Goal: Check status

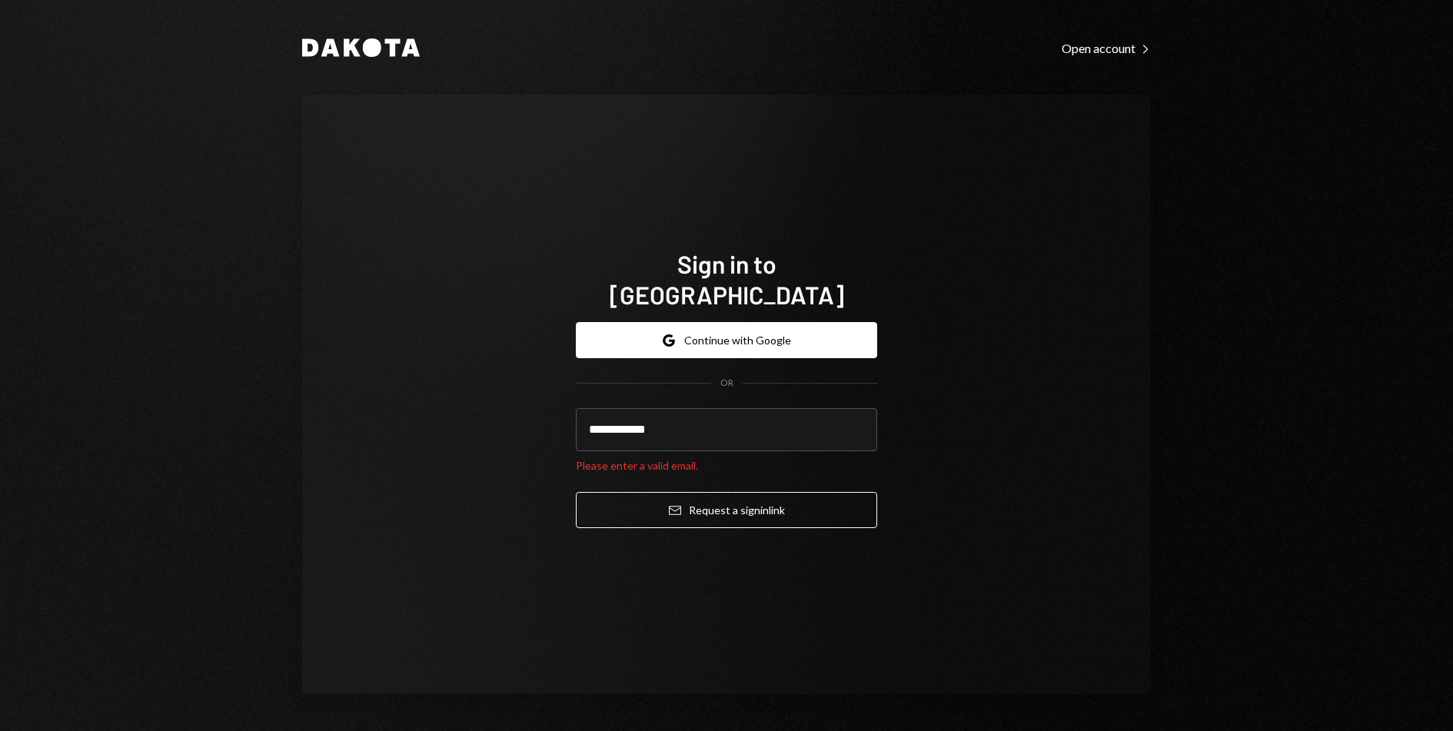
type input "**********"
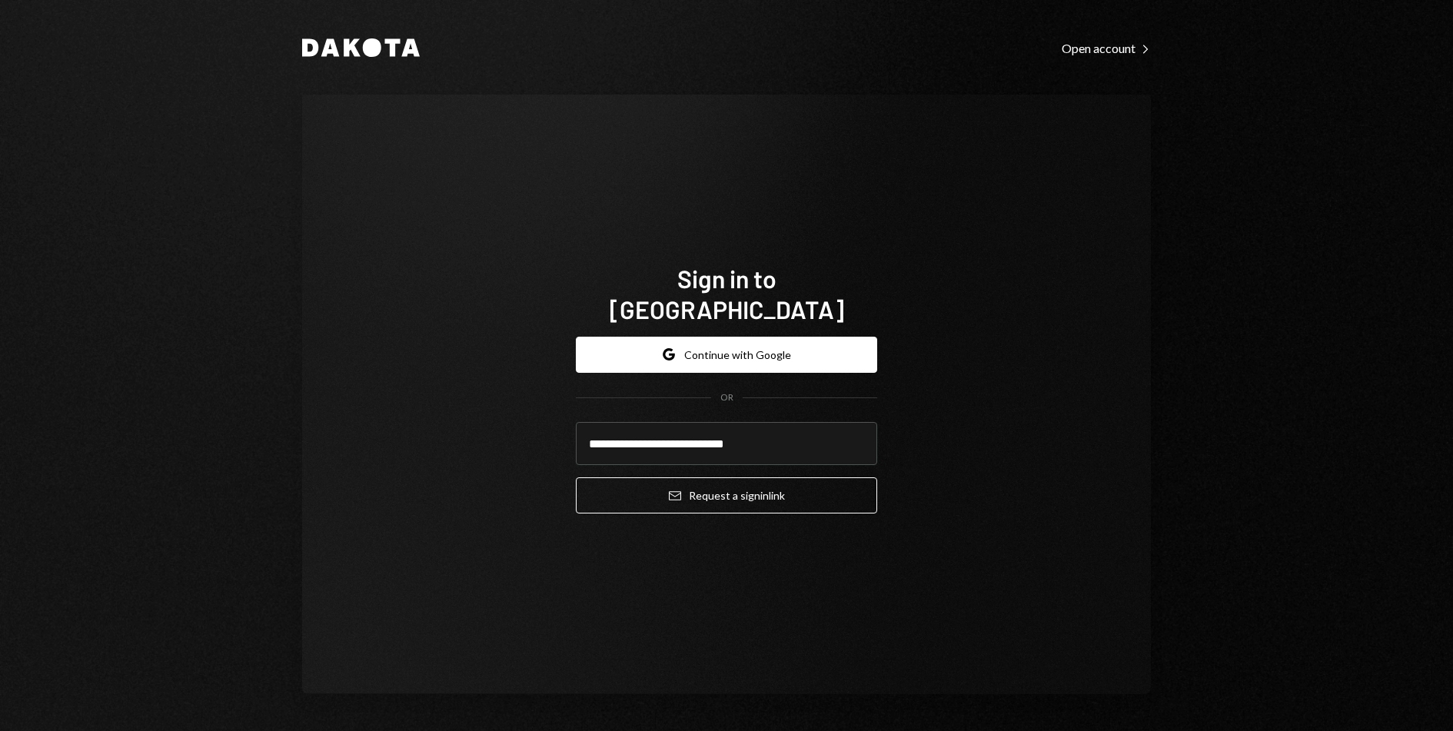
click at [576, 477] on button "Email Request a sign in link" at bounding box center [726, 495] width 301 height 36
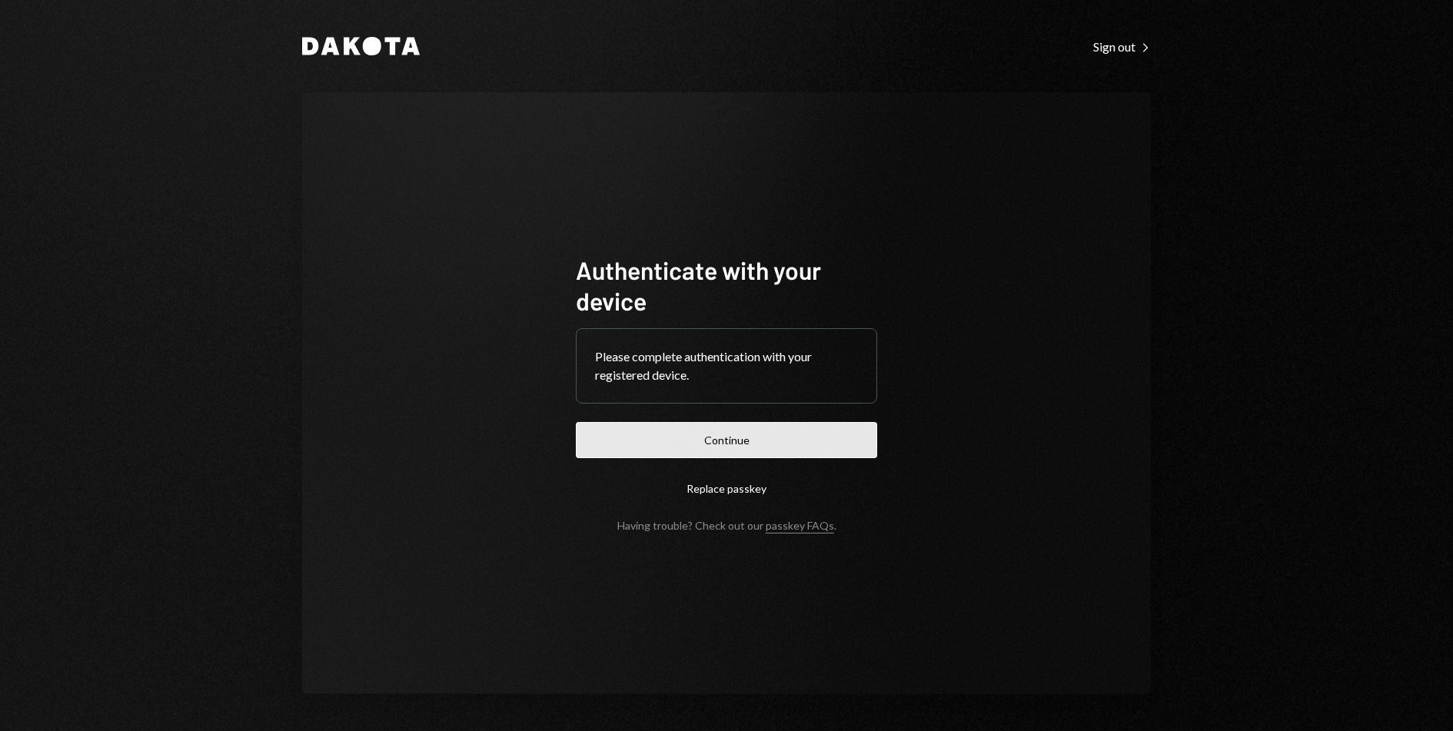
click at [625, 431] on button "Continue" at bounding box center [726, 440] width 301 height 36
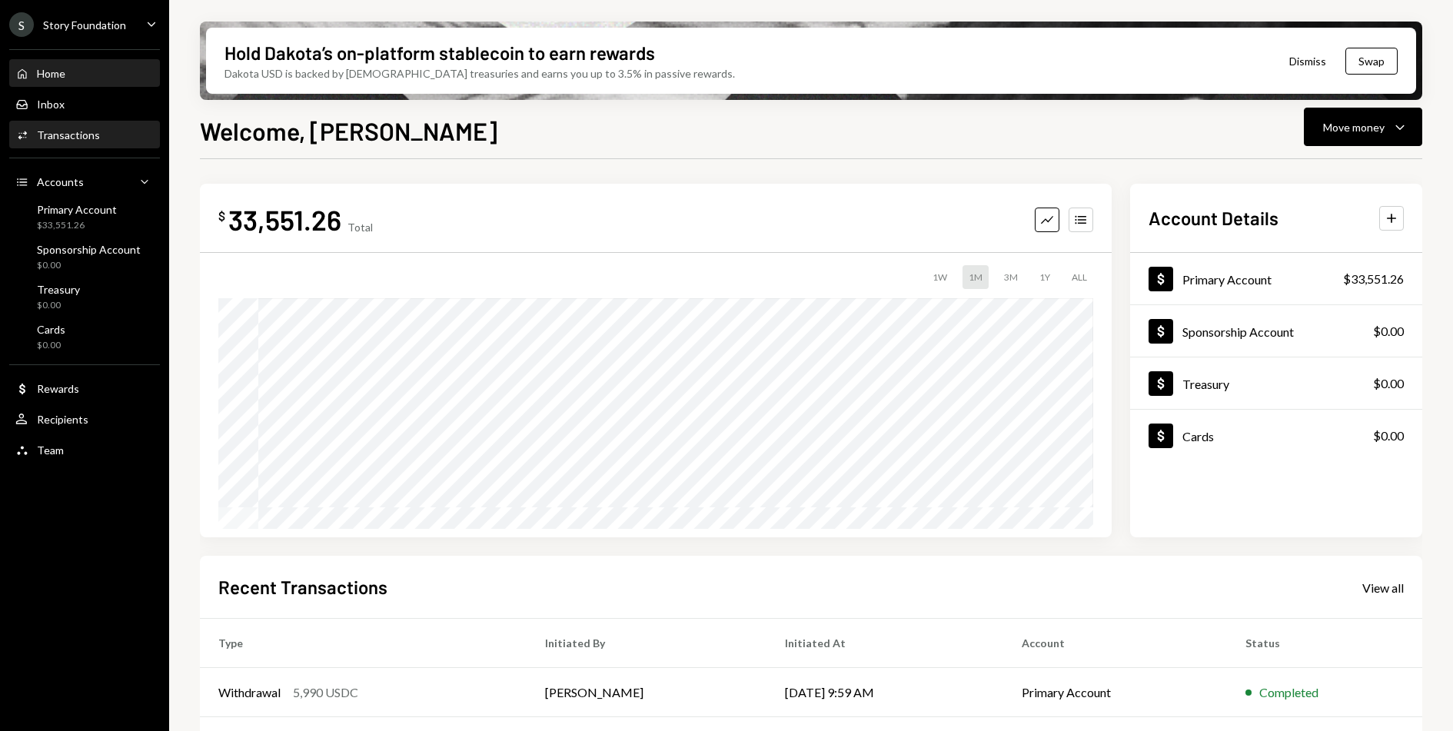
click at [80, 121] on link "Activities Transactions" at bounding box center [84, 135] width 151 height 28
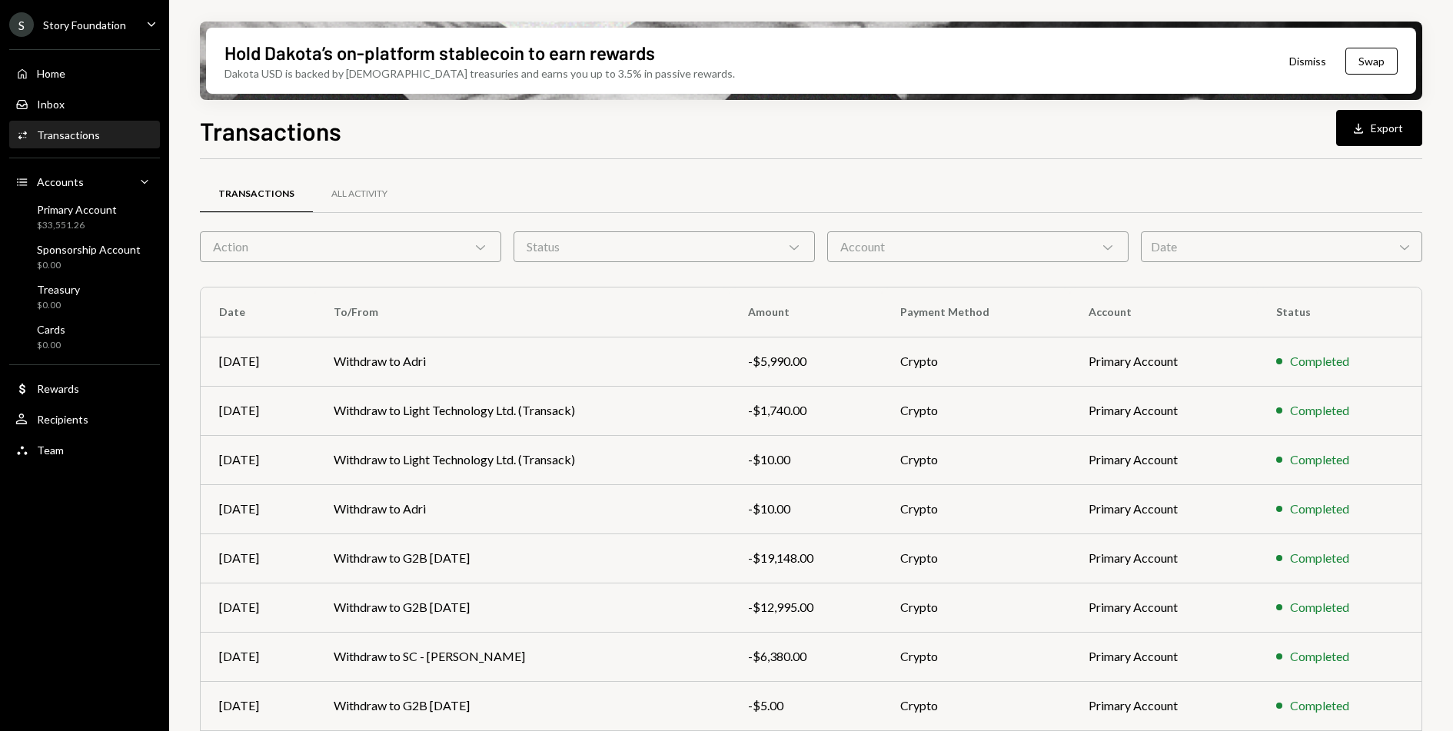
scroll to position [143, 0]
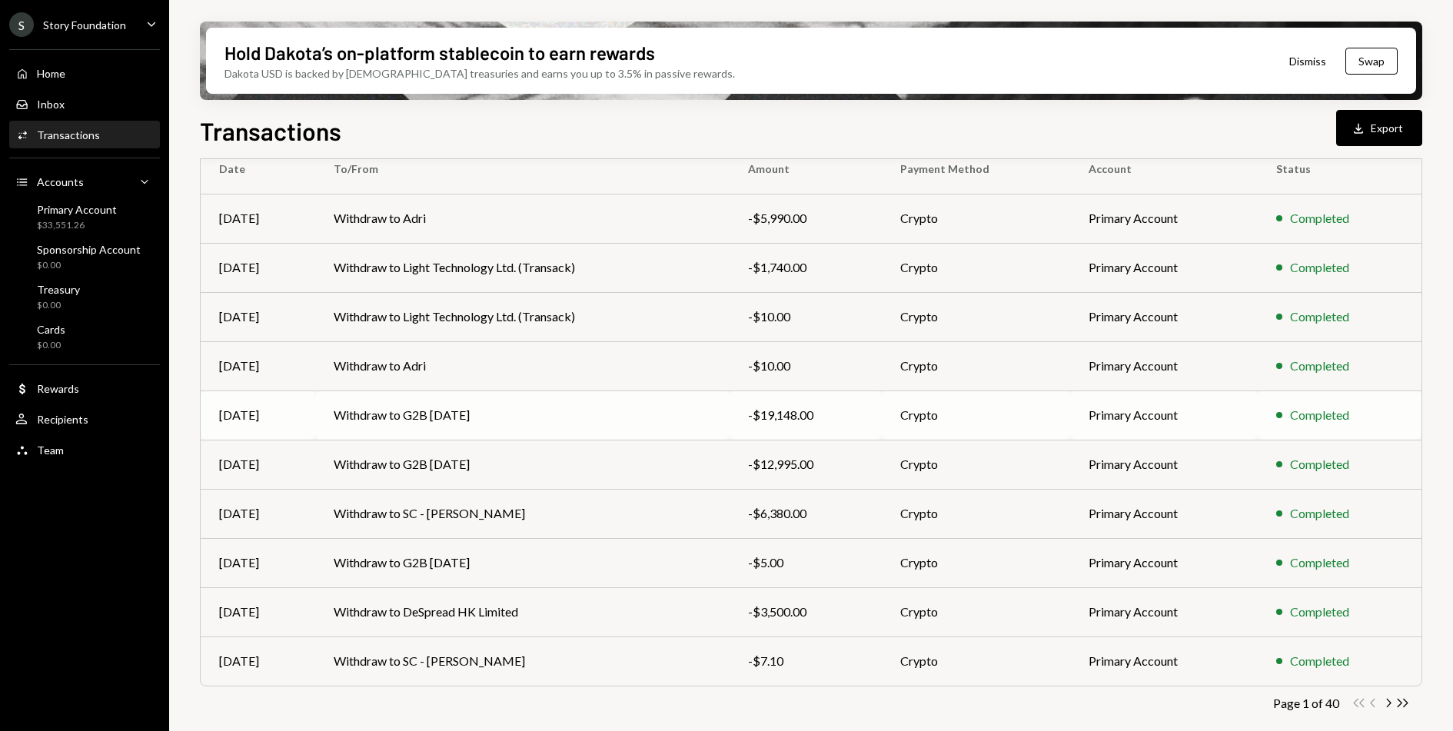
click at [497, 397] on td "Withdraw to G2B [DATE]" at bounding box center [522, 415] width 414 height 49
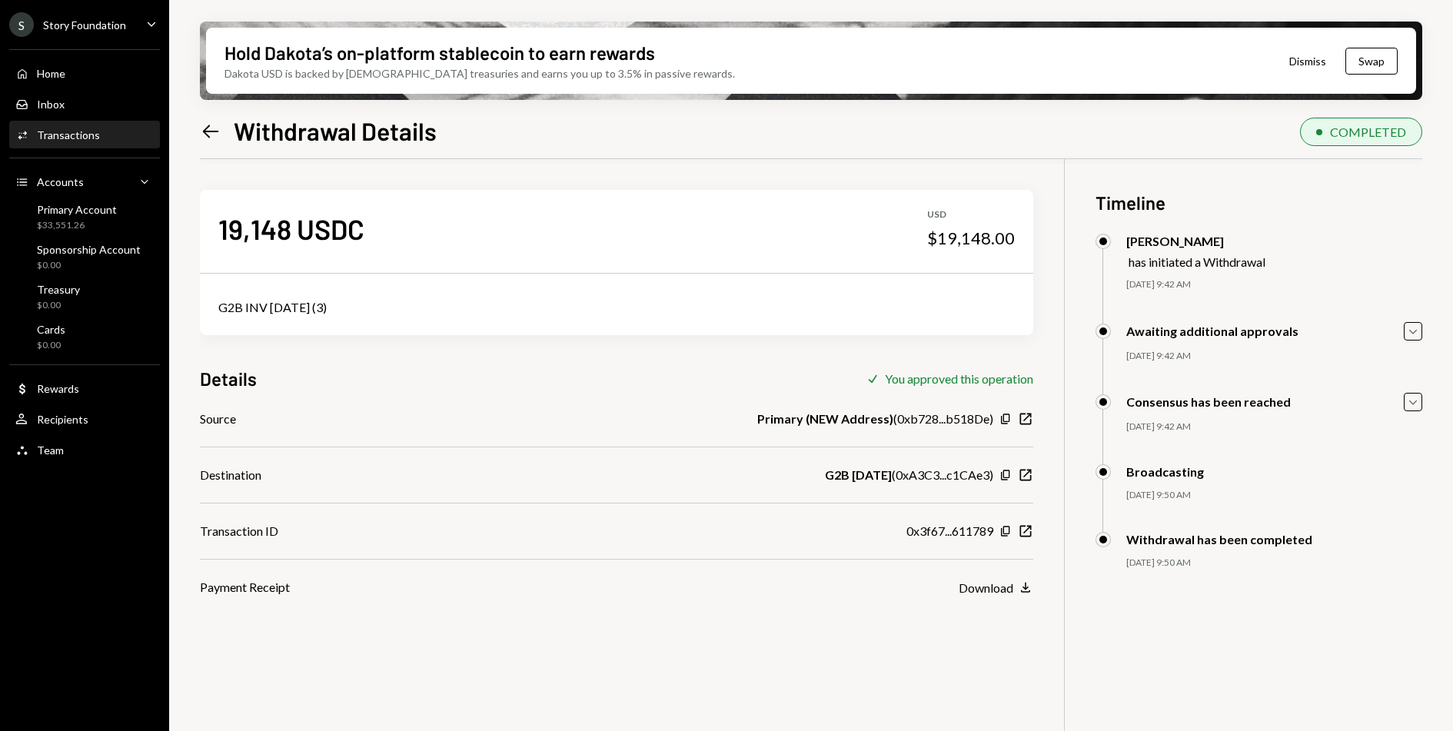
scroll to position [123, 0]
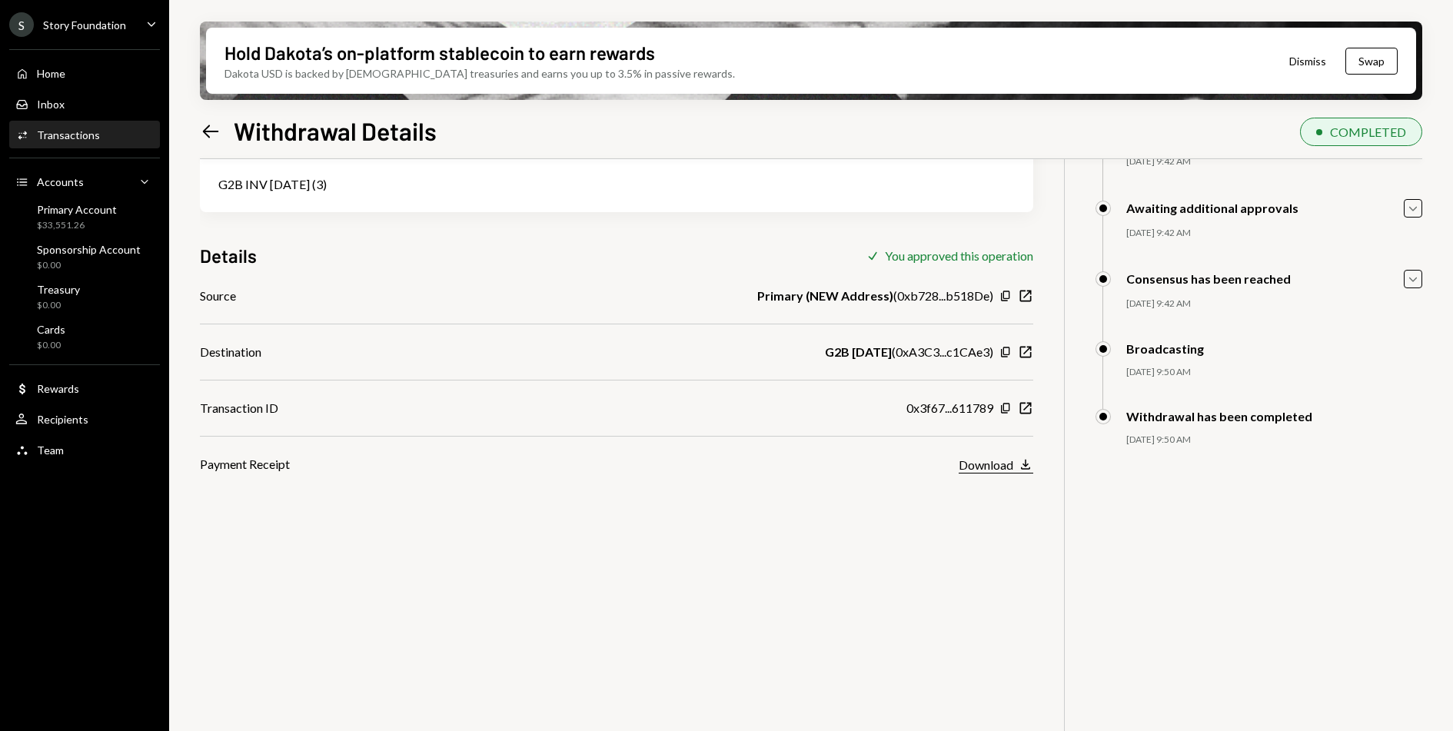
click at [976, 464] on div "Download" at bounding box center [986, 464] width 55 height 15
click at [201, 135] on icon "Left Arrow" at bounding box center [211, 132] width 22 height 22
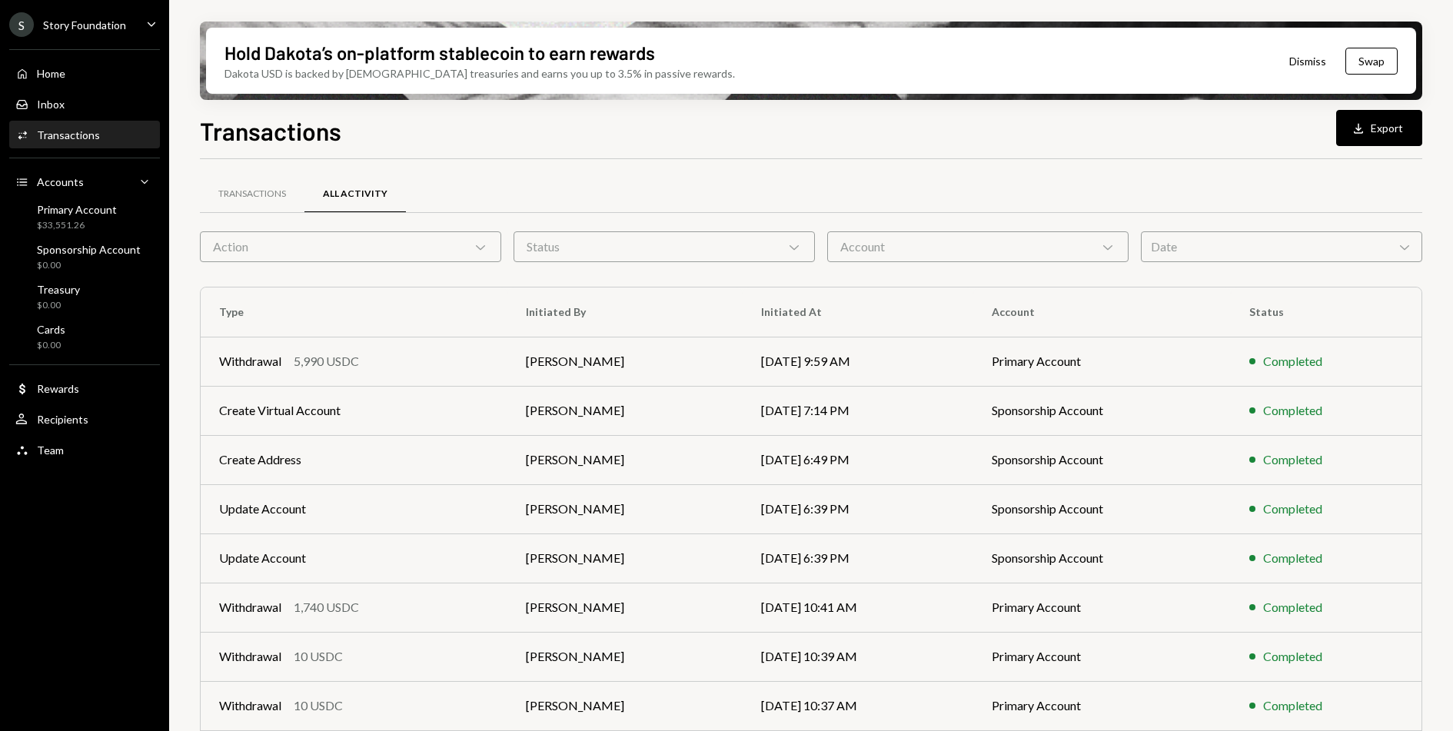
click at [306, 238] on div "Action Chevron Down" at bounding box center [350, 246] width 301 height 31
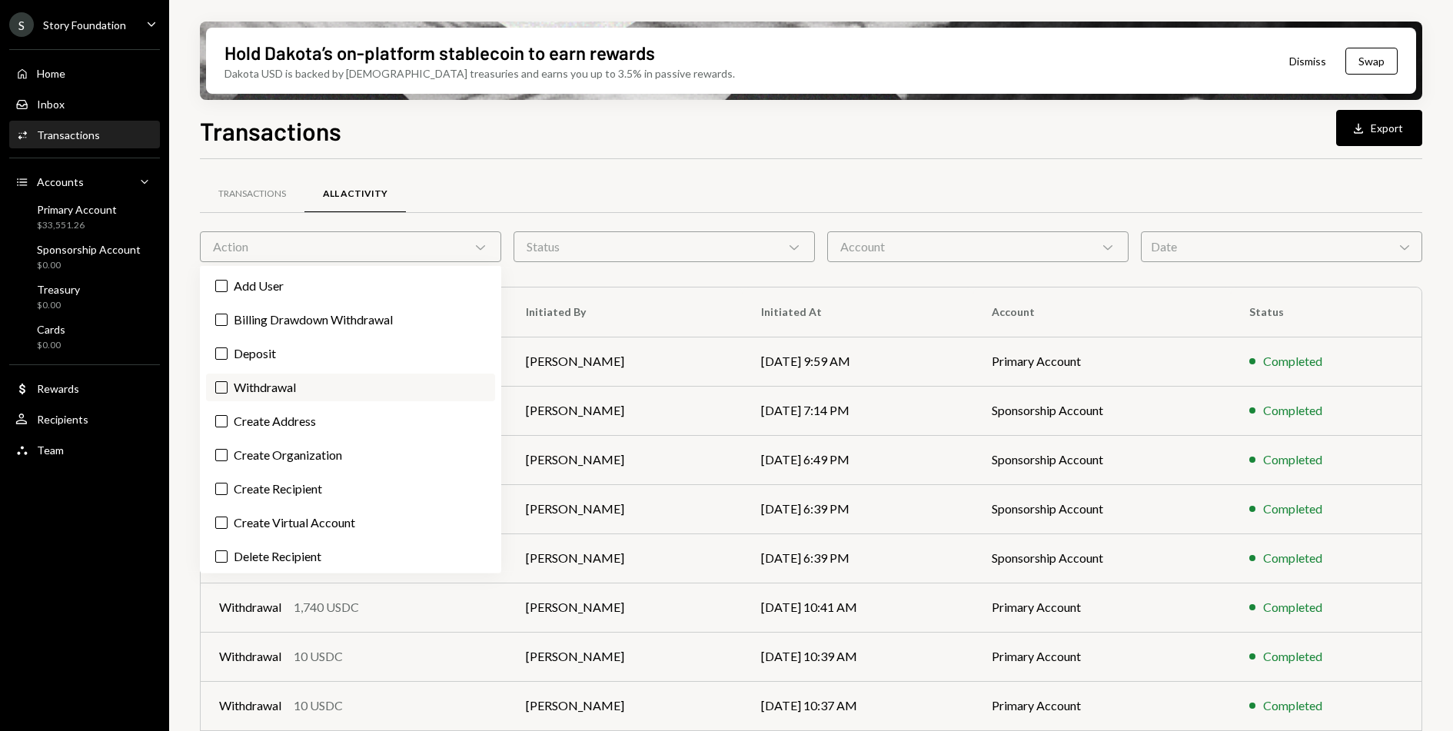
click at [244, 398] on label "Withdrawal" at bounding box center [350, 388] width 289 height 28
click at [228, 394] on button "Withdrawal" at bounding box center [221, 387] width 12 height 12
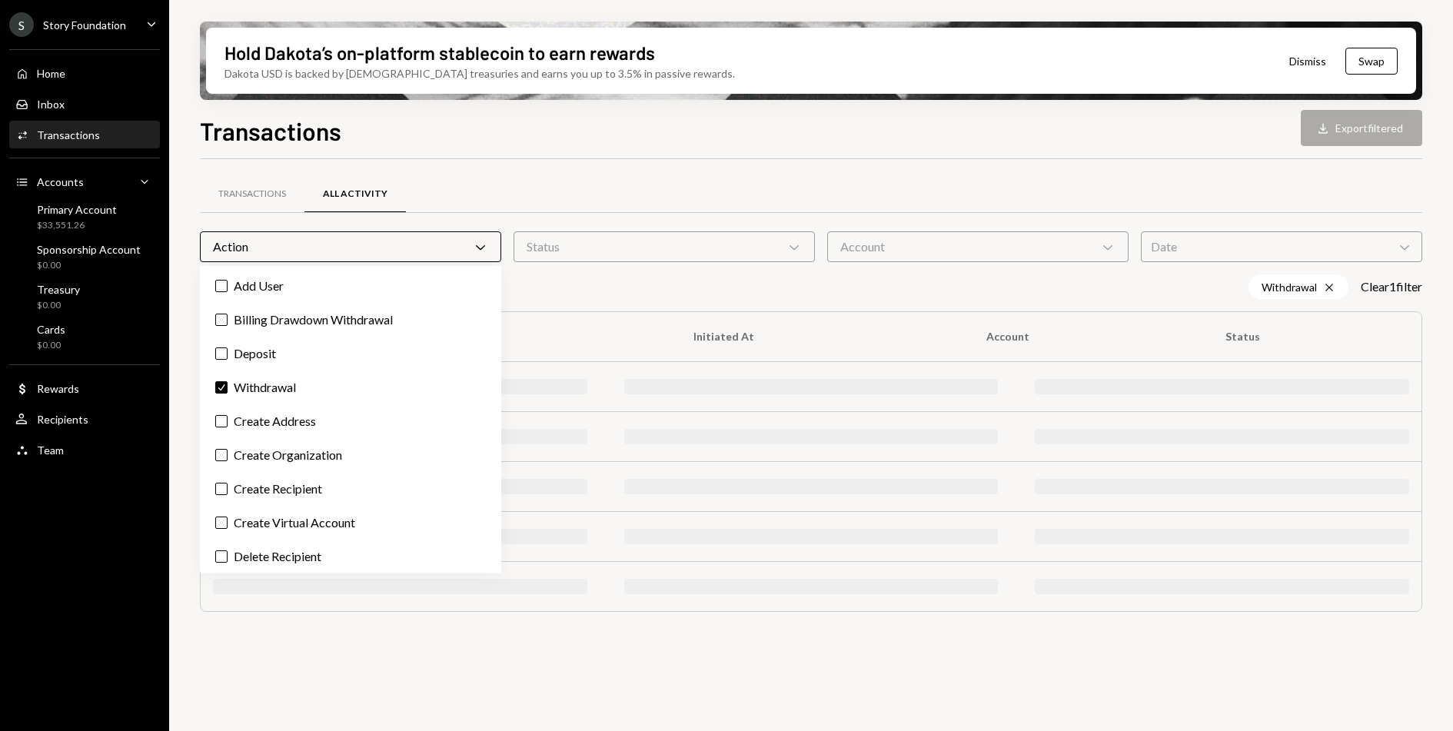
click at [185, 323] on div "Hold Dakota’s on-platform stablecoin to earn rewards Dakota USD is backed by U.…" at bounding box center [811, 365] width 1284 height 731
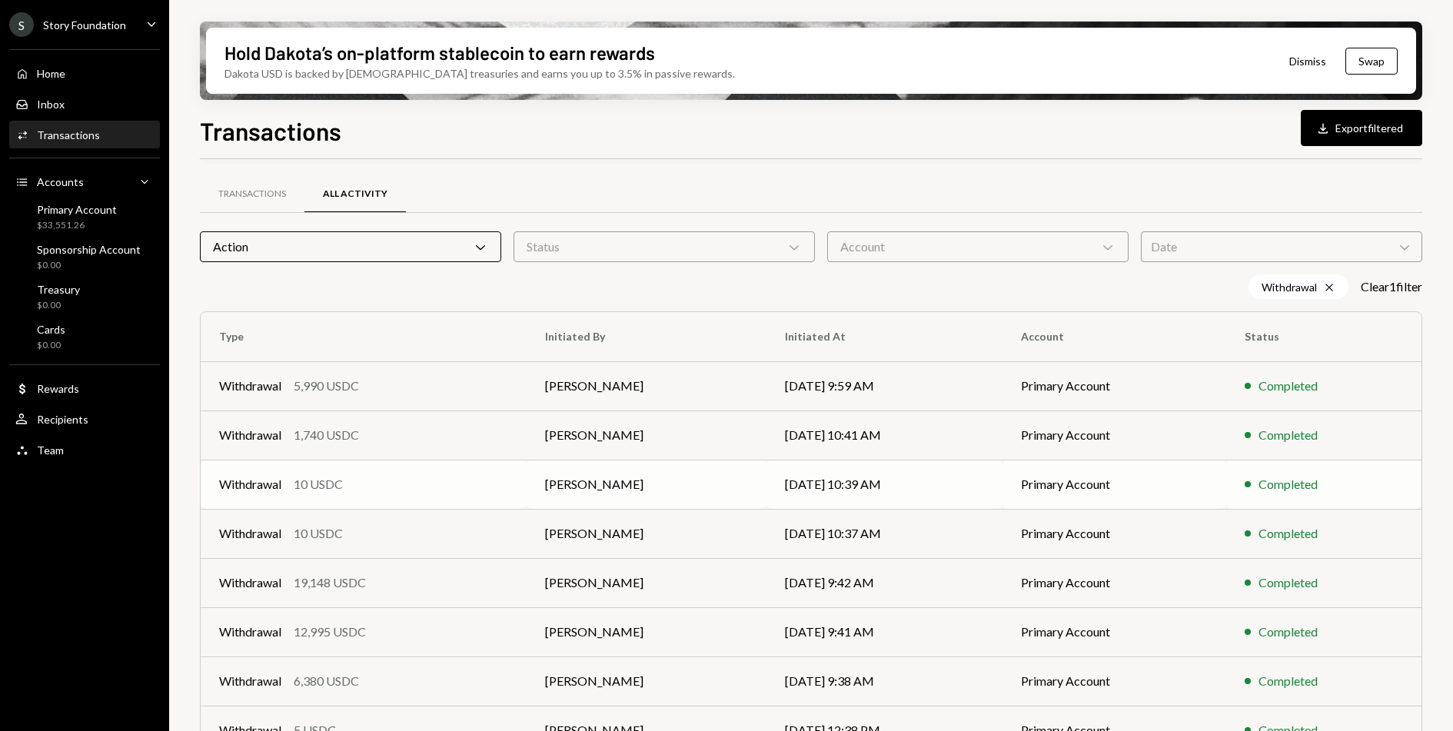
scroll to position [168, 0]
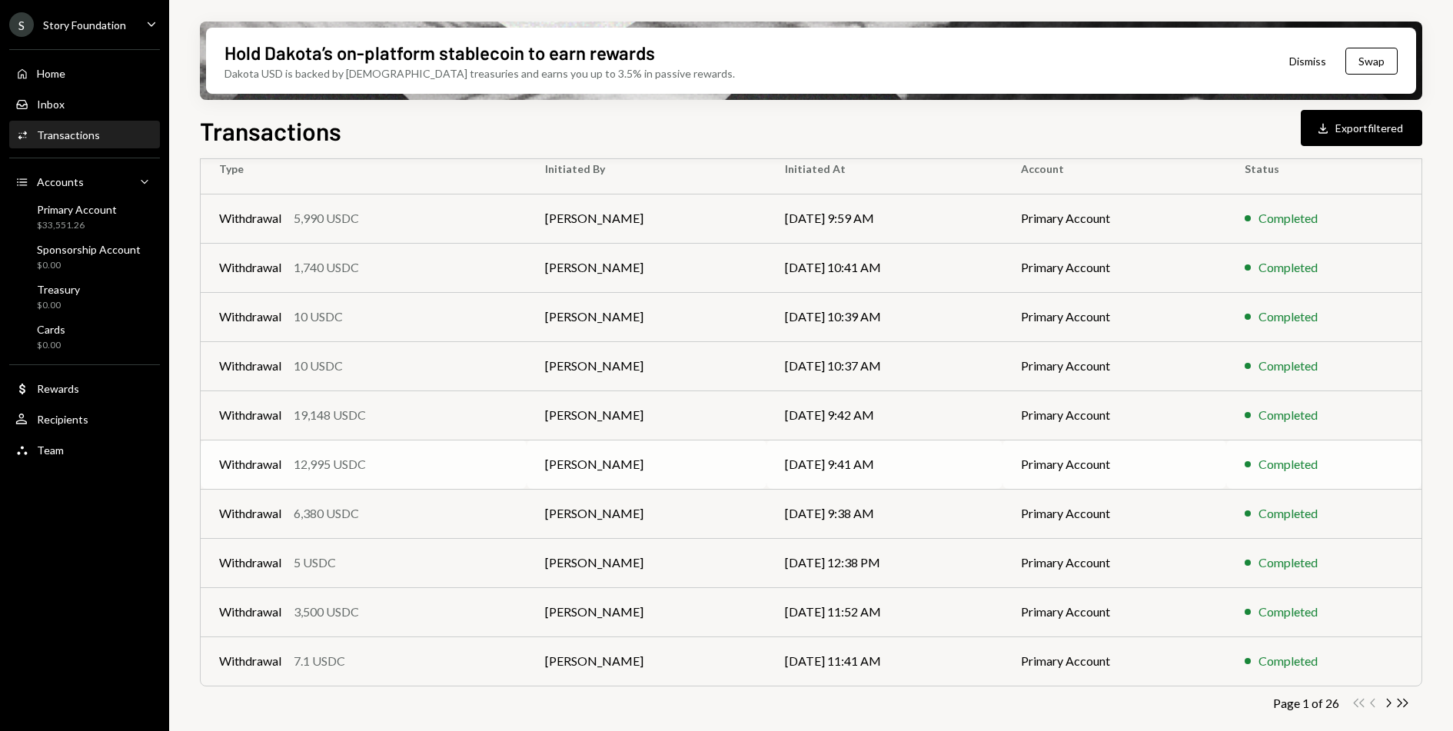
click at [432, 455] on div "Withdrawal 12,995 USDC" at bounding box center [363, 464] width 289 height 18
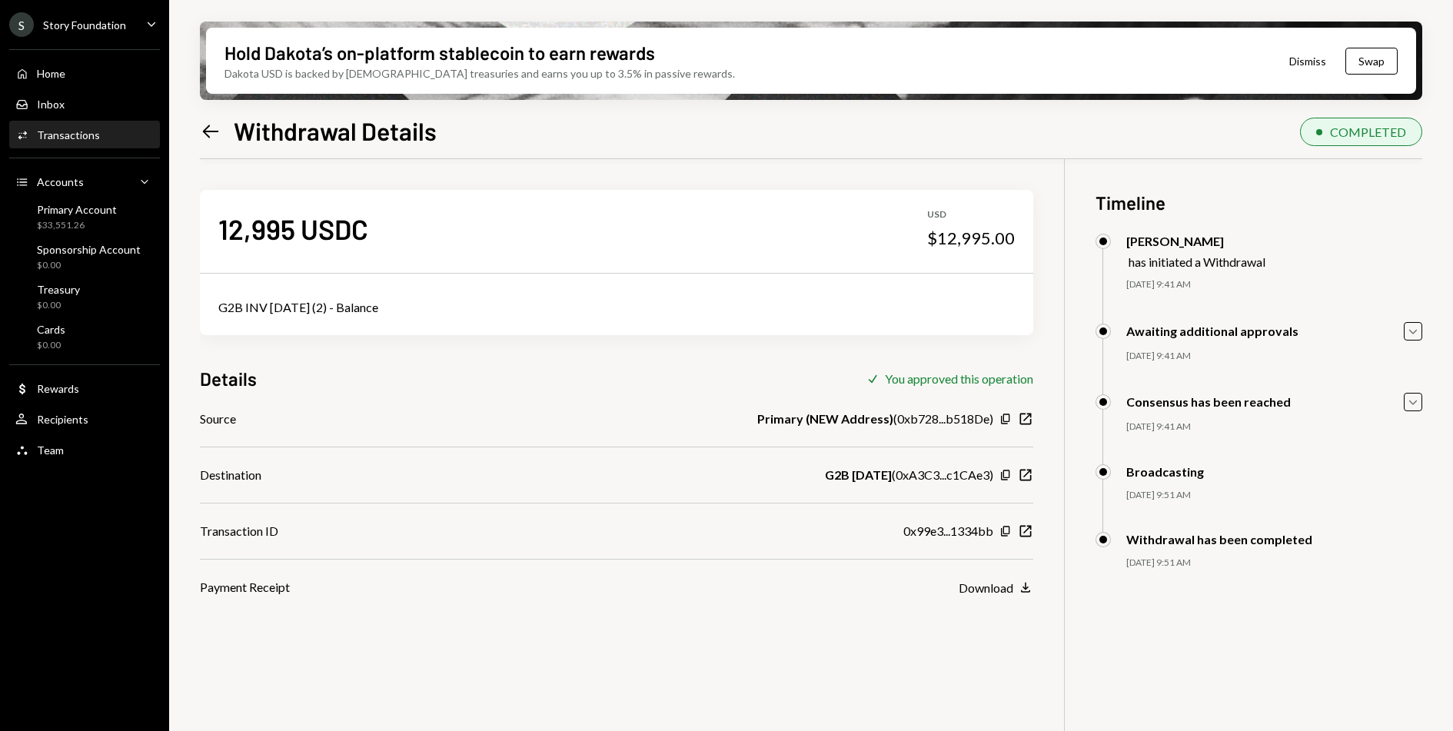
scroll to position [123, 0]
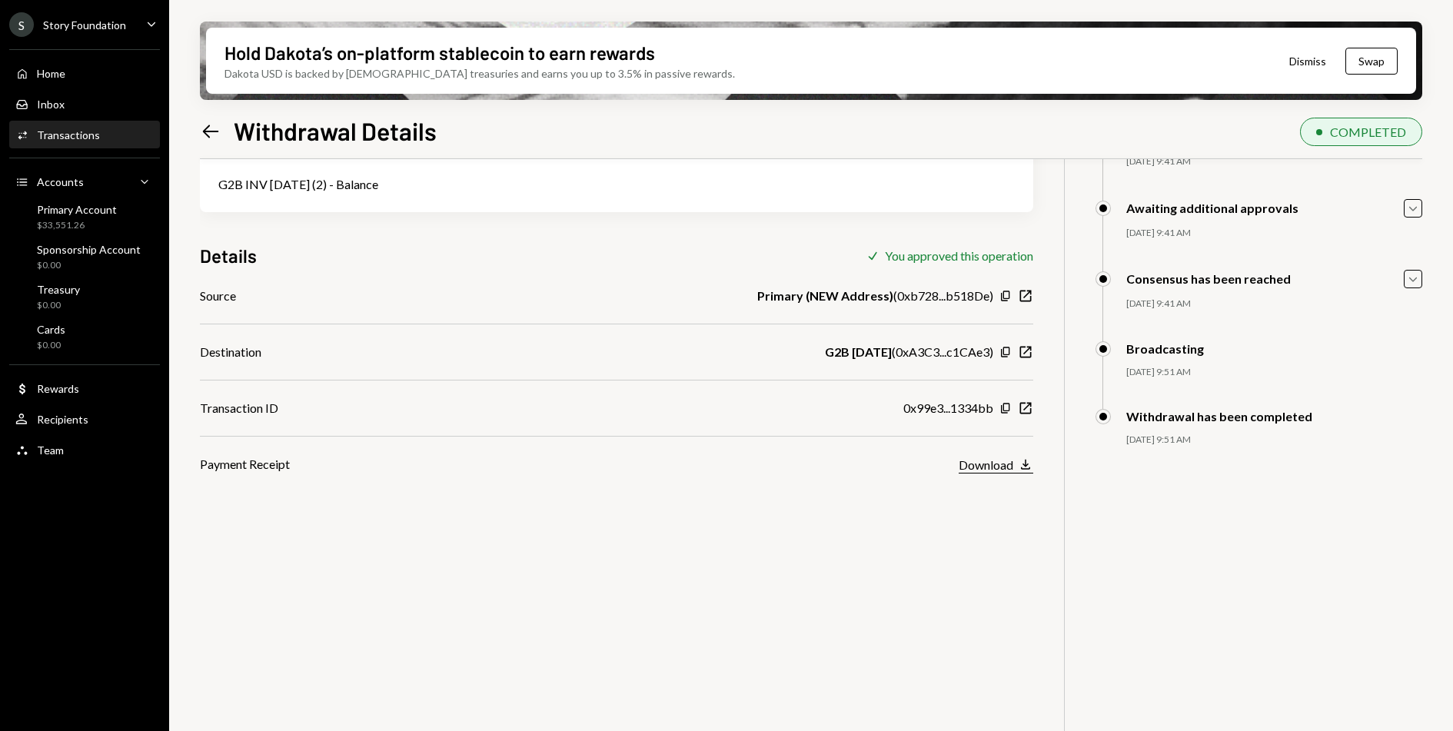
click at [1000, 458] on div "Download" at bounding box center [986, 464] width 55 height 15
